Goal: Navigation & Orientation: Find specific page/section

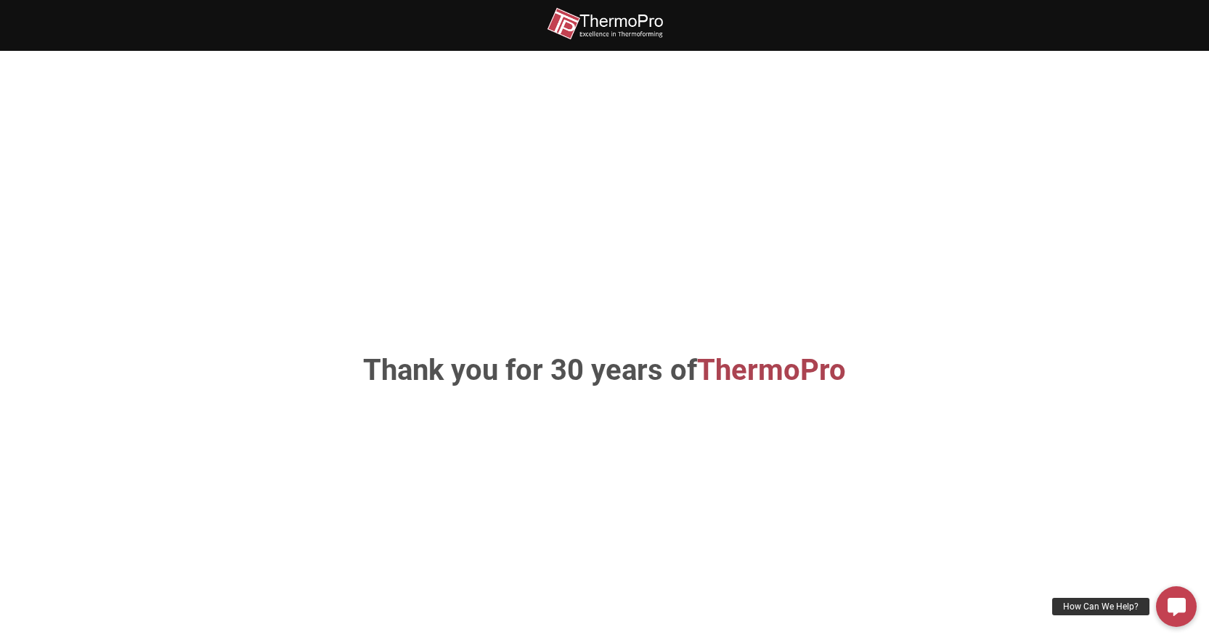
click at [248, 201] on div "Thank you for 30 years of ThermoPro" at bounding box center [605, 370] width 828 height 553
drag, startPoint x: 246, startPoint y: 201, endPoint x: 75, endPoint y: 163, distance: 175.6
click at [78, 166] on section "Thank you for 30 years of ThermoPro" at bounding box center [604, 371] width 1209 height 640
click at [243, 210] on div "Thank you for 30 years of ThermoPro" at bounding box center [605, 370] width 828 height 553
drag, startPoint x: 235, startPoint y: 205, endPoint x: 174, endPoint y: 193, distance: 61.5
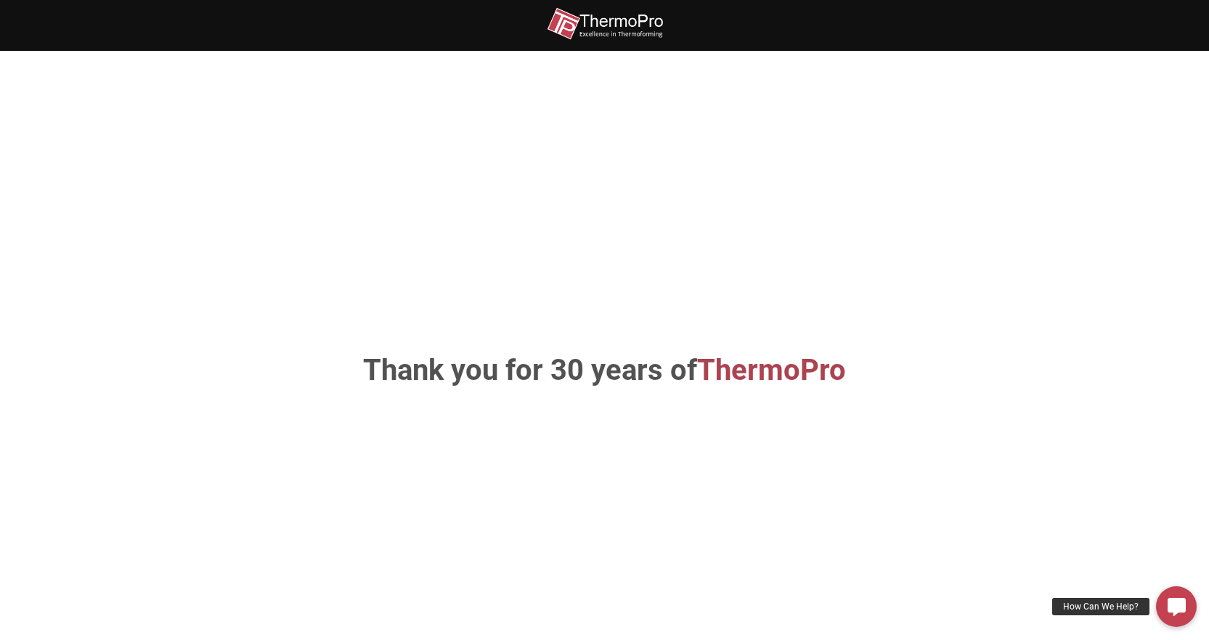
click at [174, 193] on section "Thank you for 30 years of ThermoPro" at bounding box center [604, 371] width 1209 height 640
click at [172, 193] on section "Thank you for 30 years of ThermoPro" at bounding box center [604, 371] width 1209 height 640
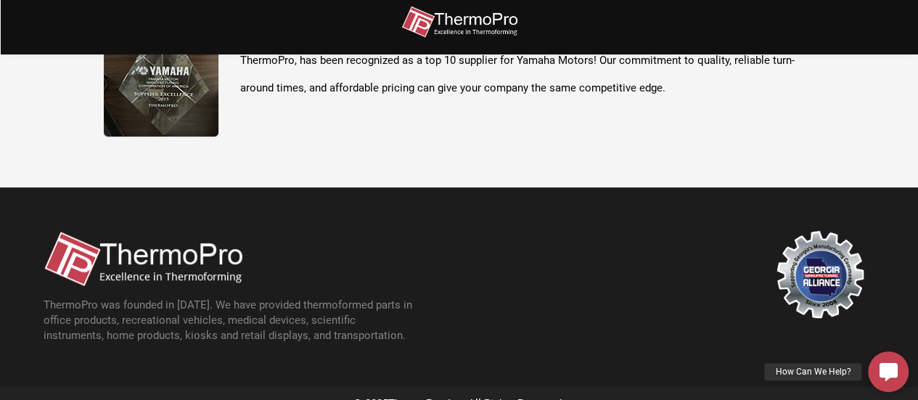
scroll to position [515, 0]
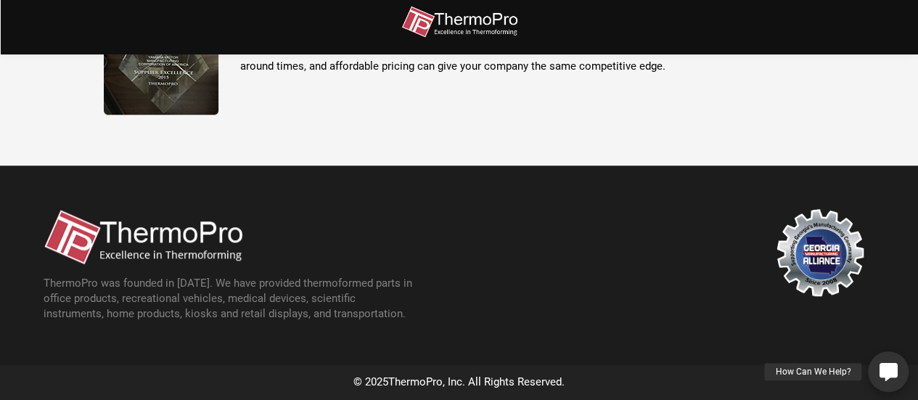
click at [889, 370] on icon at bounding box center [889, 371] width 18 height 18
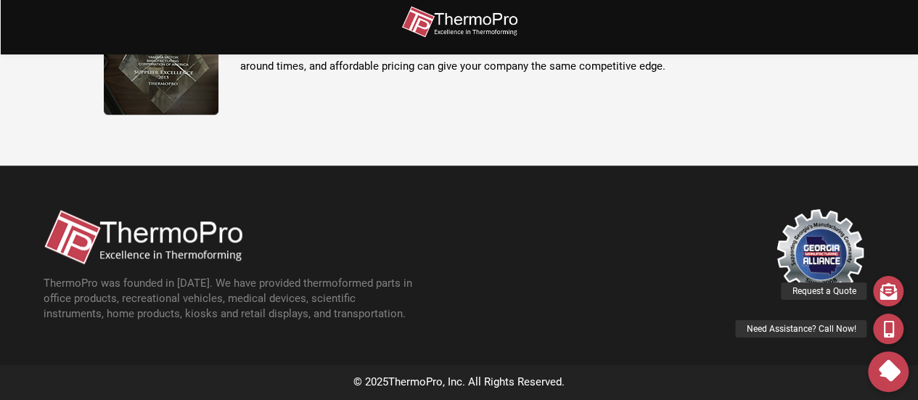
click at [829, 366] on div "© 2025 ThermoPro , Inc. All Rights Reserved." at bounding box center [459, 382] width 918 height 35
click at [798, 366] on div "© 2025 ThermoPro , Inc. All Rights Reserved." at bounding box center [459, 382] width 918 height 35
click at [652, 246] on div at bounding box center [668, 265] width 416 height 113
click at [657, 235] on div at bounding box center [668, 265] width 416 height 113
click at [889, 374] on icon at bounding box center [888, 371] width 25 height 25
